Goal: Task Accomplishment & Management: Manage account settings

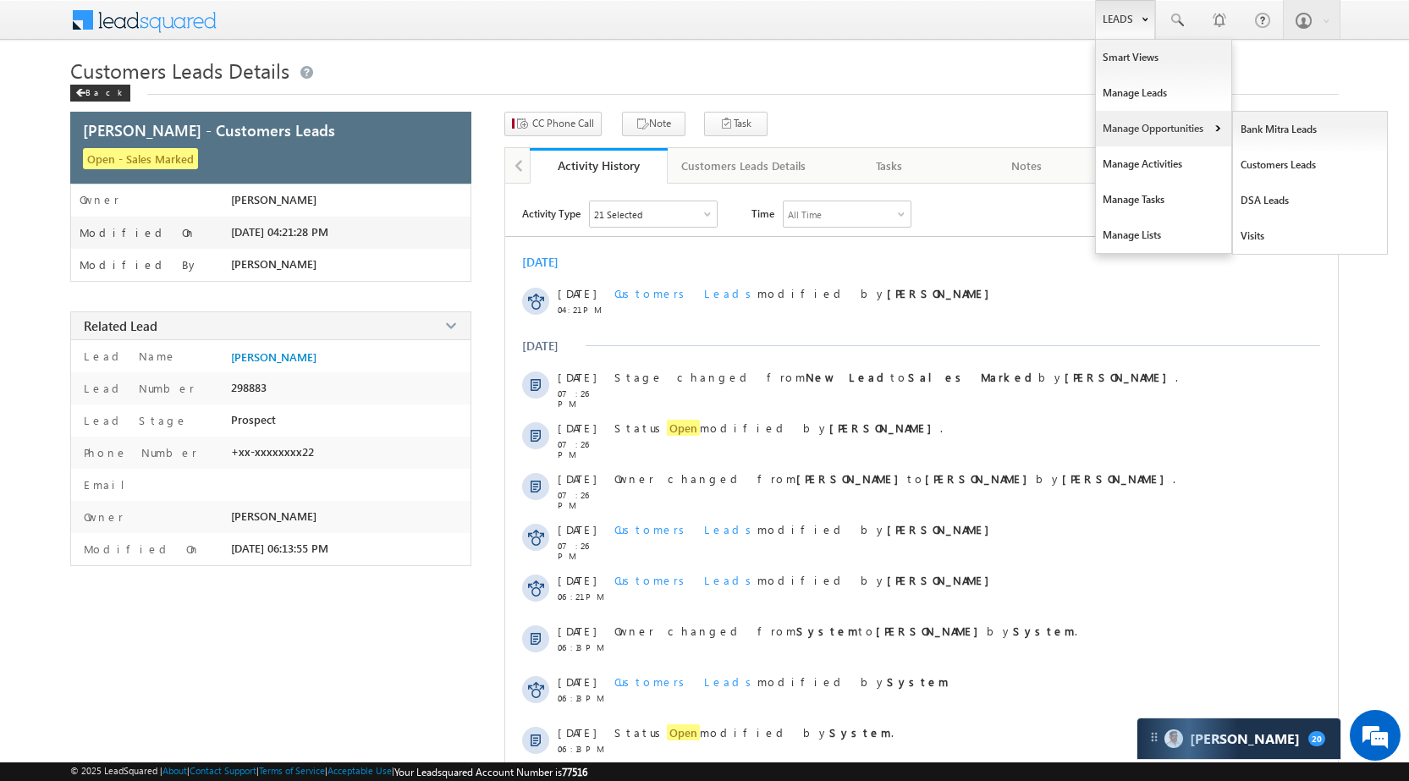
click at [1197, 124] on link "Manage Opportunities" at bounding box center [1163, 129] width 135 height 36
click at [1120, 26] on link "Leads" at bounding box center [1125, 19] width 60 height 39
click at [1177, 122] on link "Manage Opportunities" at bounding box center [1163, 129] width 135 height 36
click at [1265, 157] on link "Customers Leads" at bounding box center [1310, 165] width 155 height 36
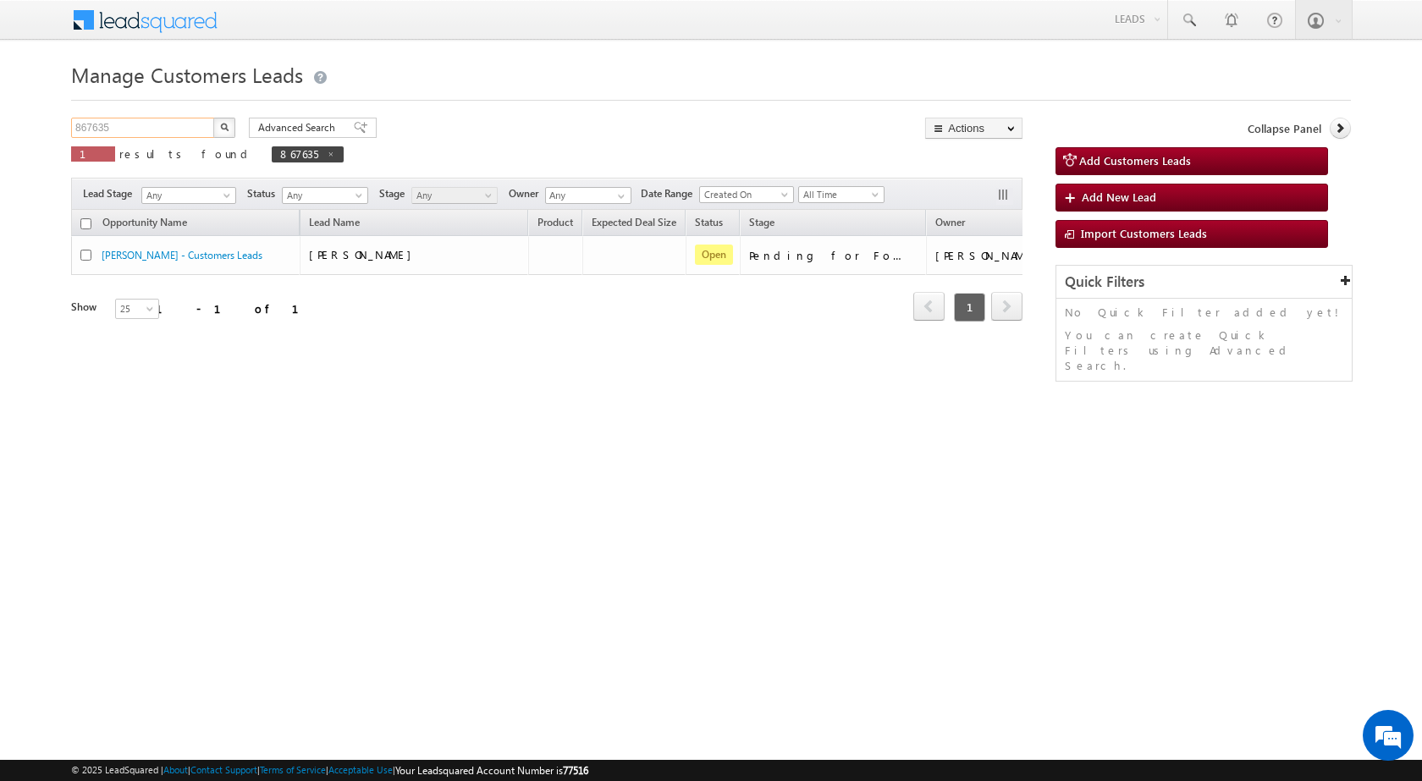
click at [143, 134] on input "867635" at bounding box center [143, 128] width 145 height 20
paste input "788763"
type input "788763"
click at [225, 126] on img "button" at bounding box center [224, 127] width 8 height 8
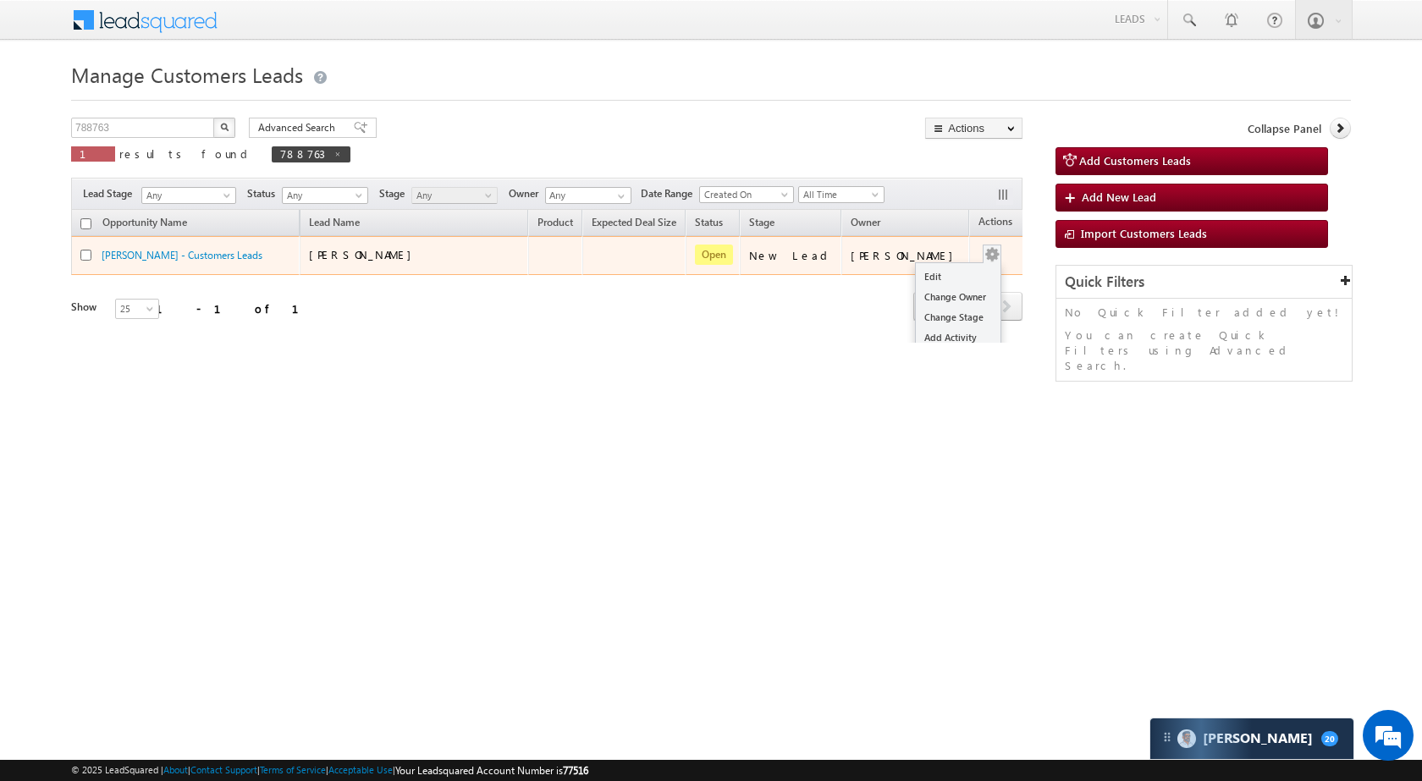
click at [984, 251] on button "button" at bounding box center [992, 254] width 17 height 17
click at [938, 267] on link "Edit" at bounding box center [958, 277] width 85 height 20
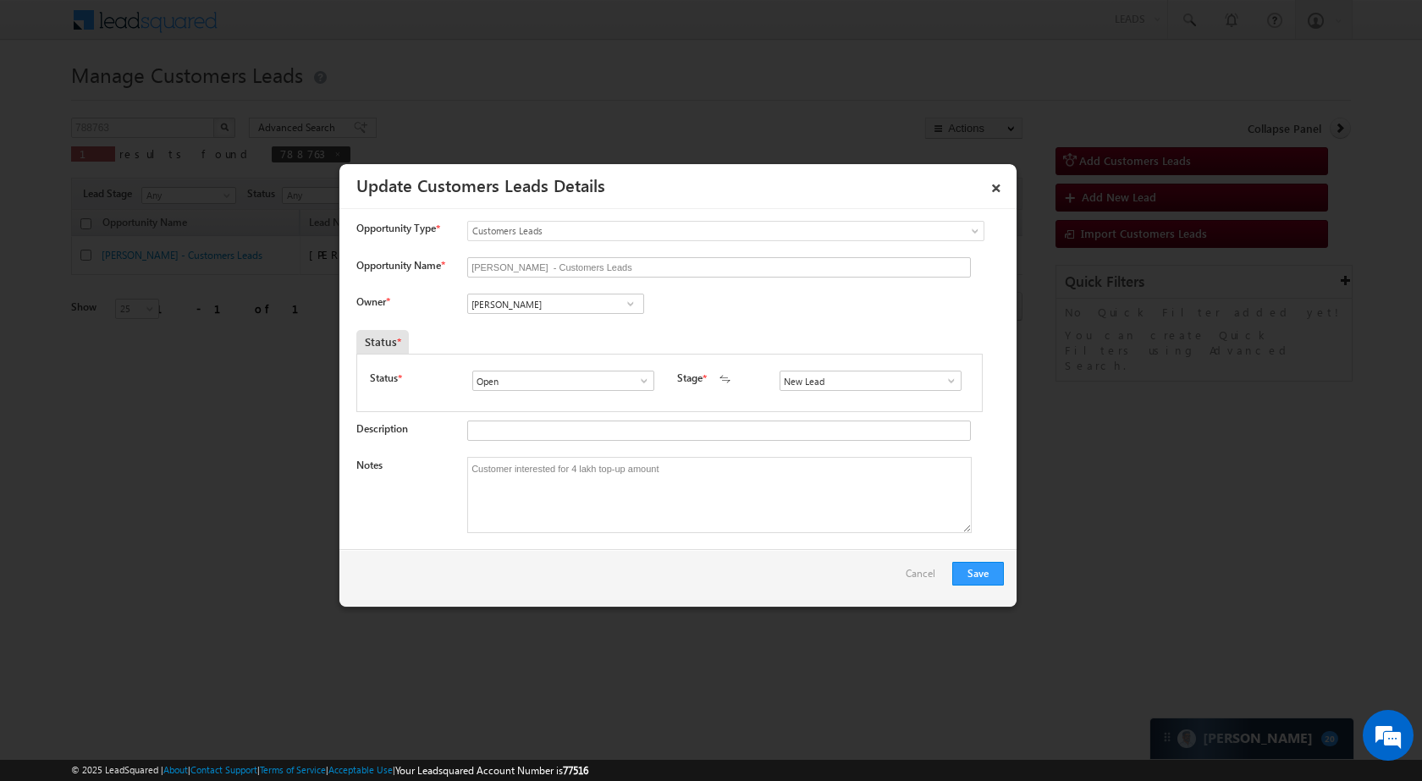
click at [946, 384] on span at bounding box center [951, 381] width 17 height 14
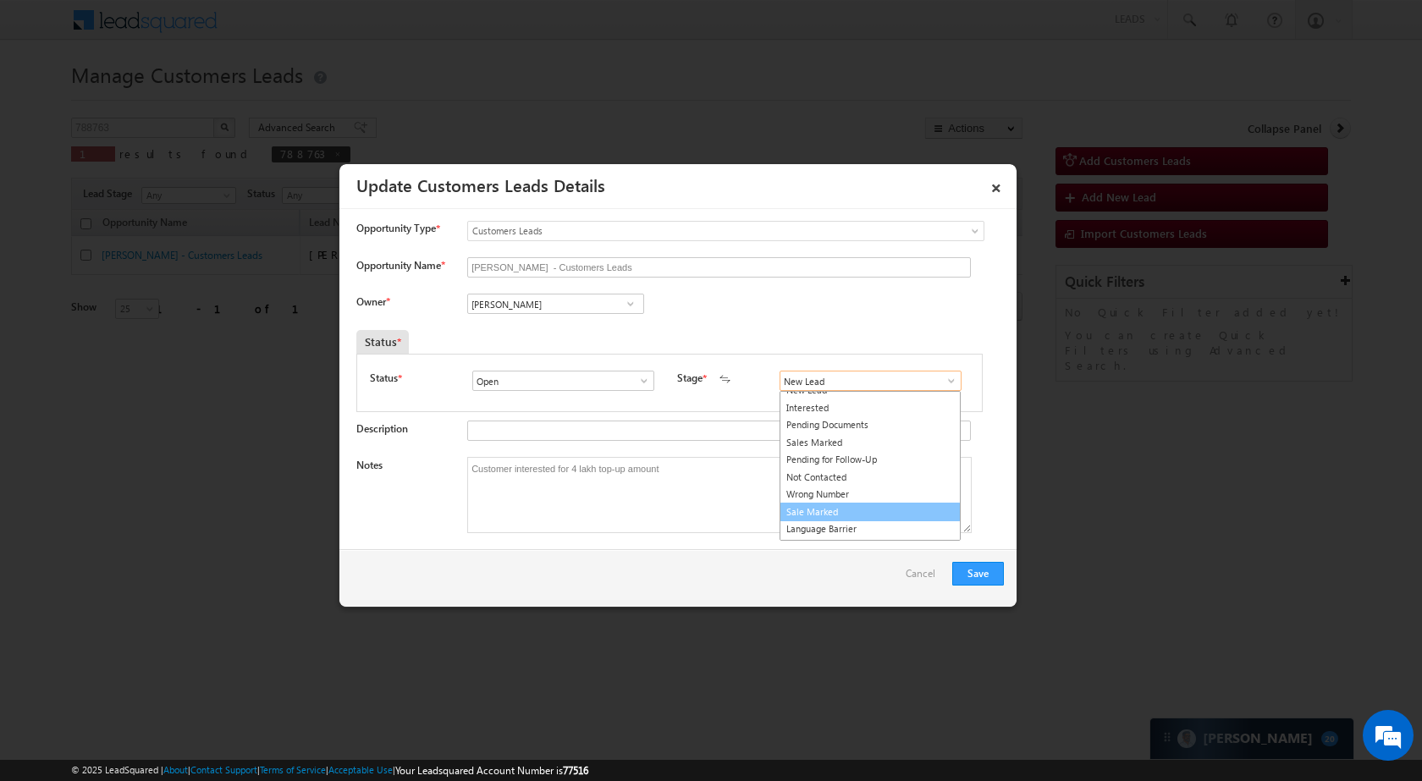
click at [849, 515] on link "Sale Marked" at bounding box center [870, 512] width 181 height 19
type input "Sale Marked"
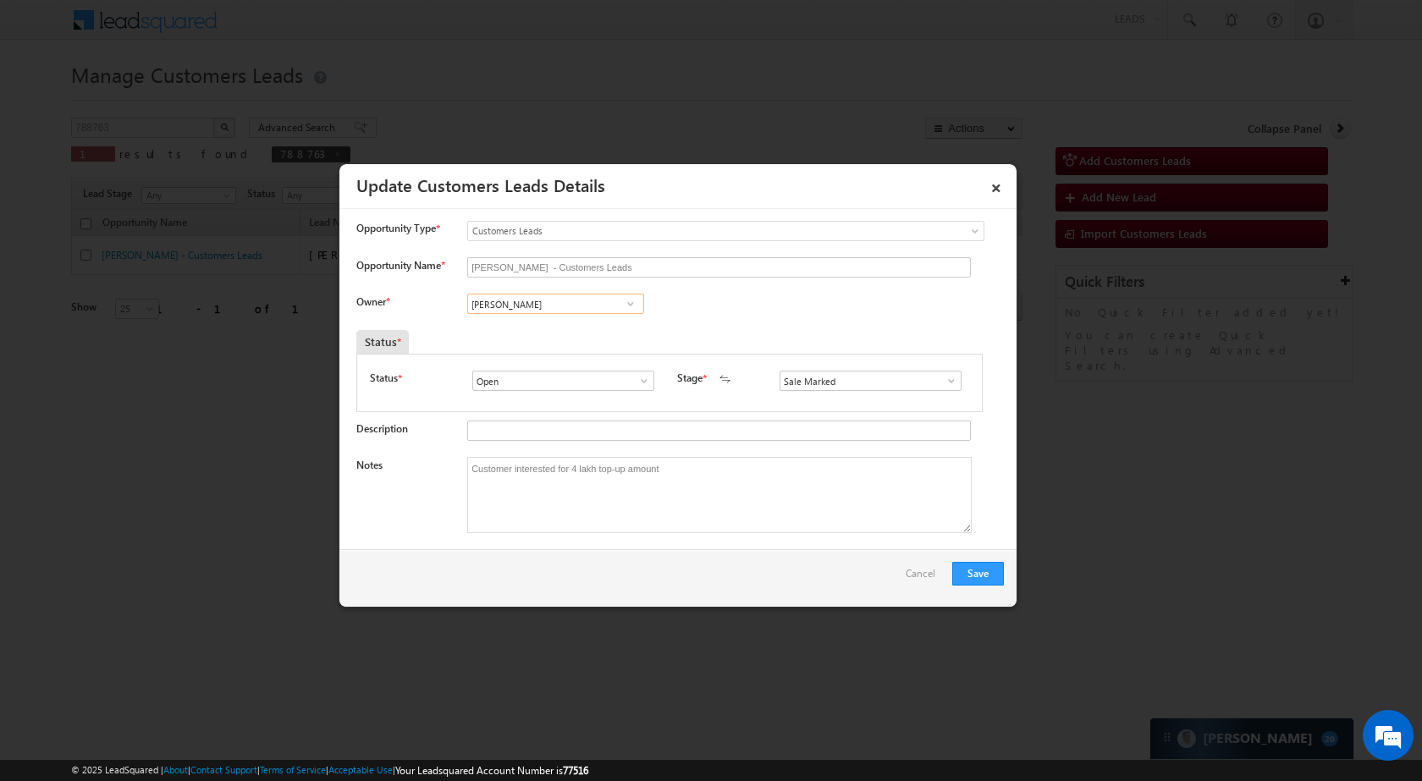
click at [573, 306] on input "[PERSON_NAME]" at bounding box center [555, 304] width 177 height 20
paste input "Abhishek Yadav"
click at [548, 328] on link "Abhishek Yadav abhishek.yadav1@sgrlimited.in" at bounding box center [555, 330] width 177 height 32
type input "Abhishek Yadav"
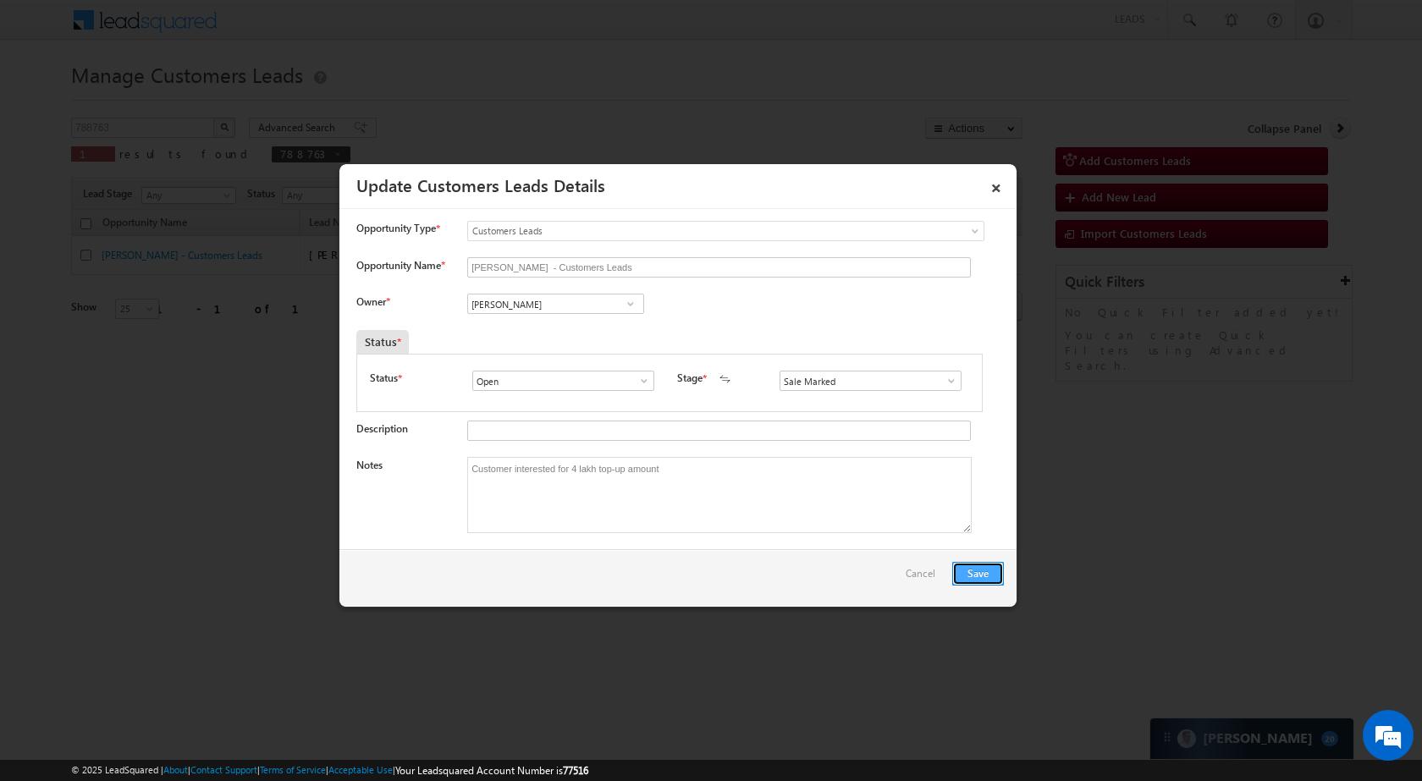
click at [991, 572] on button "Save" at bounding box center [978, 574] width 52 height 24
